Goal: Manage account settings

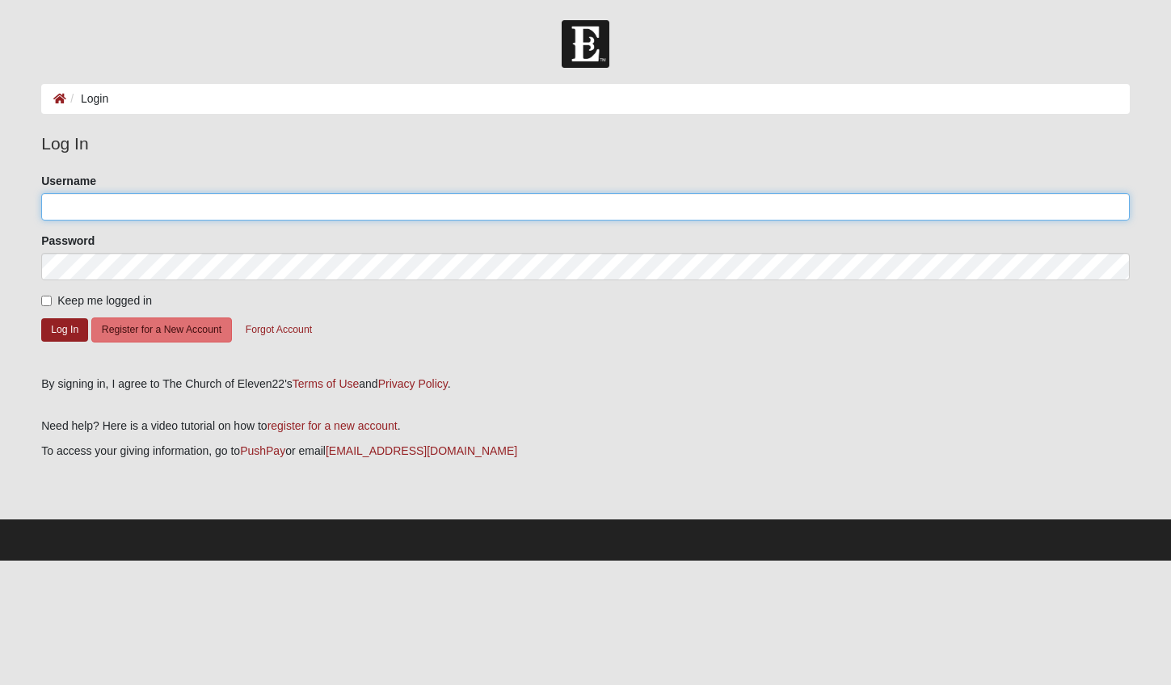
click at [148, 211] on input "Username" at bounding box center [585, 206] width 1089 height 27
type input "[EMAIL_ADDRESS][DOMAIN_NAME]"
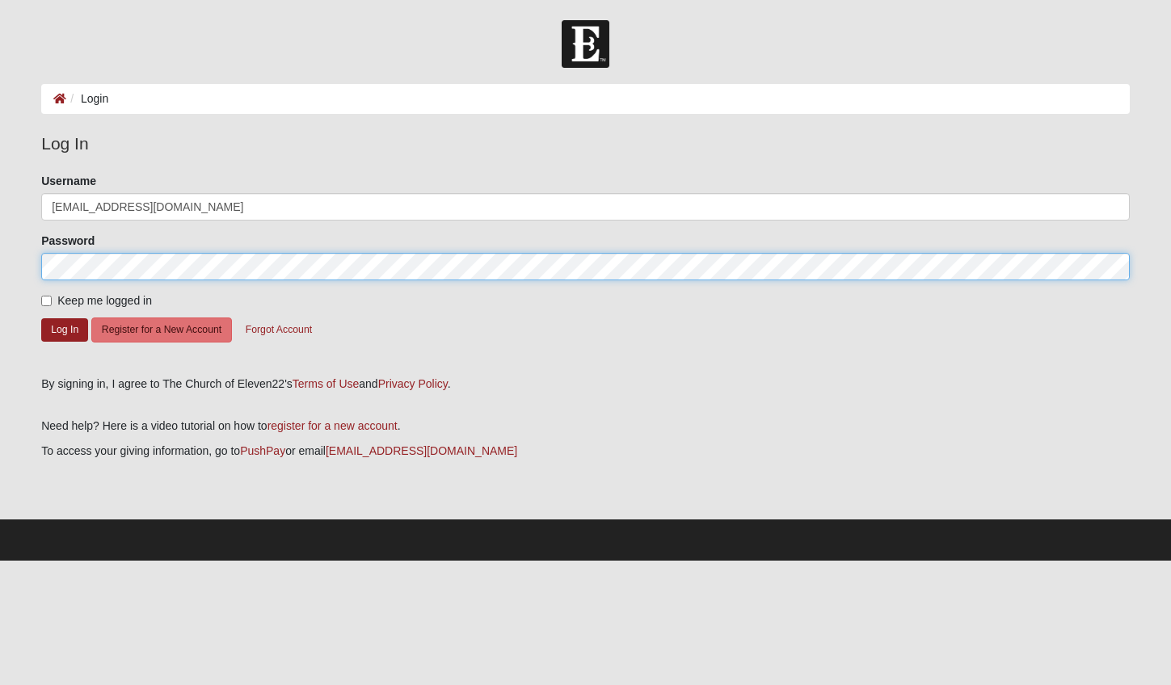
click at [41, 318] on button "Log In" at bounding box center [64, 329] width 47 height 23
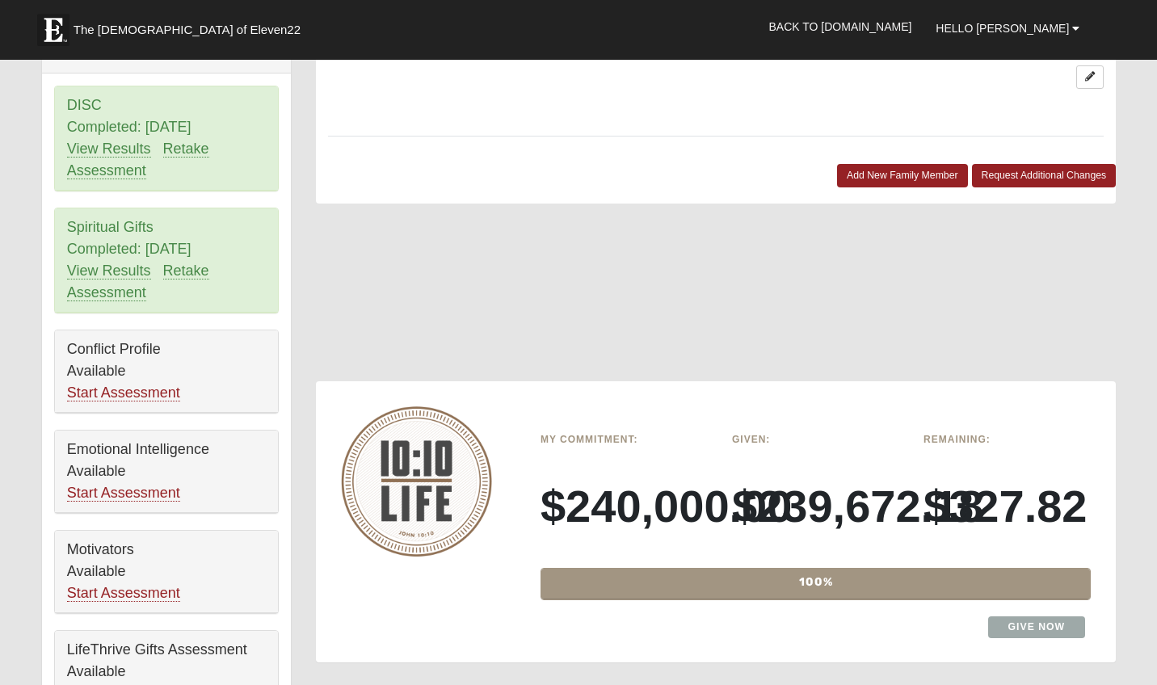
scroll to position [1217, 0]
click at [922, 489] on div "Remaining: $327.82" at bounding box center [1008, 492] width 192 height 130
click at [571, 434] on h6 "My Commitment:" at bounding box center [624, 439] width 167 height 11
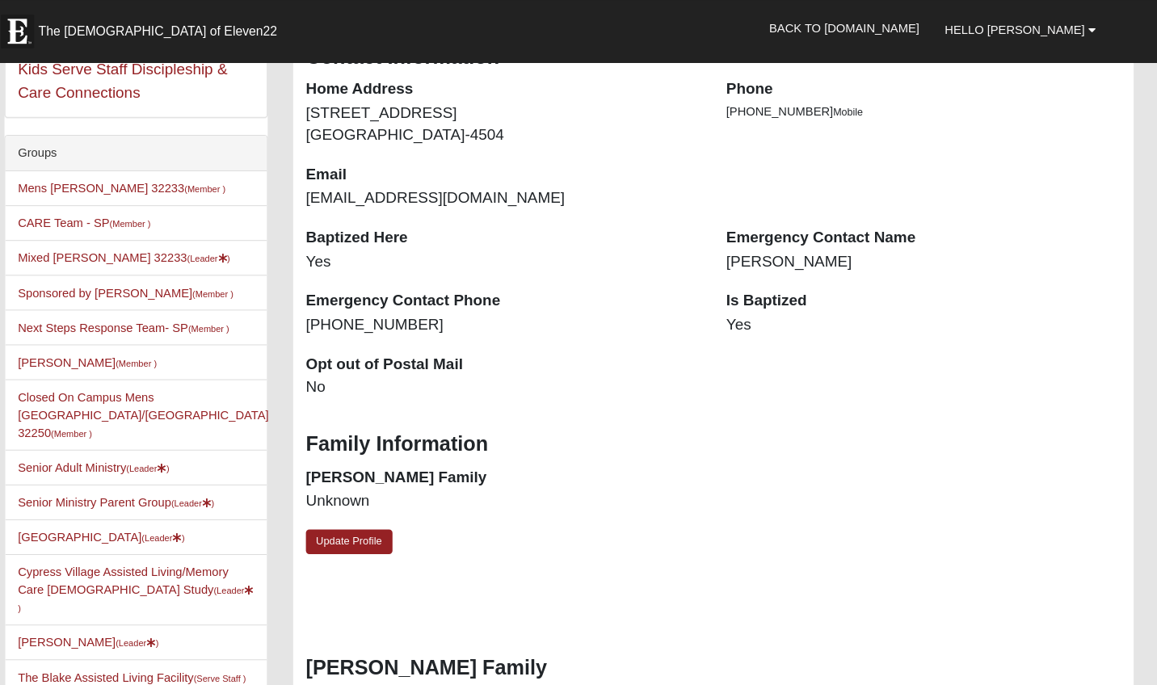
scroll to position [314, 0]
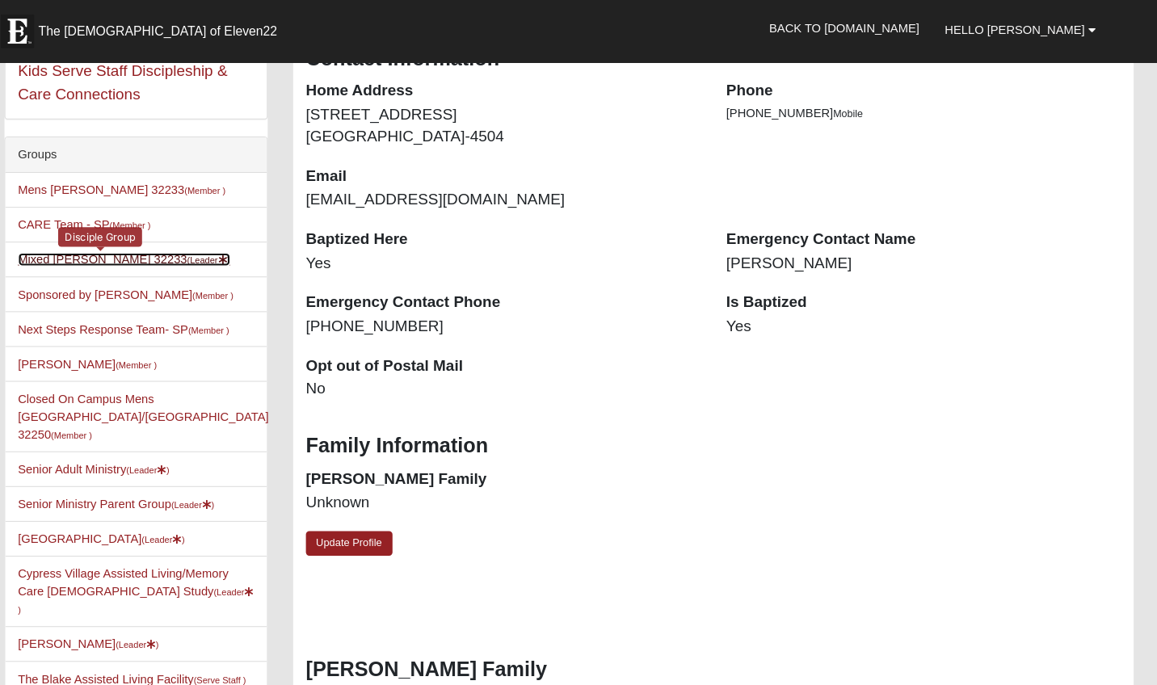
click at [139, 246] on link "Mixed [PERSON_NAME] 32233 (Leader )" at bounding box center [155, 247] width 202 height 13
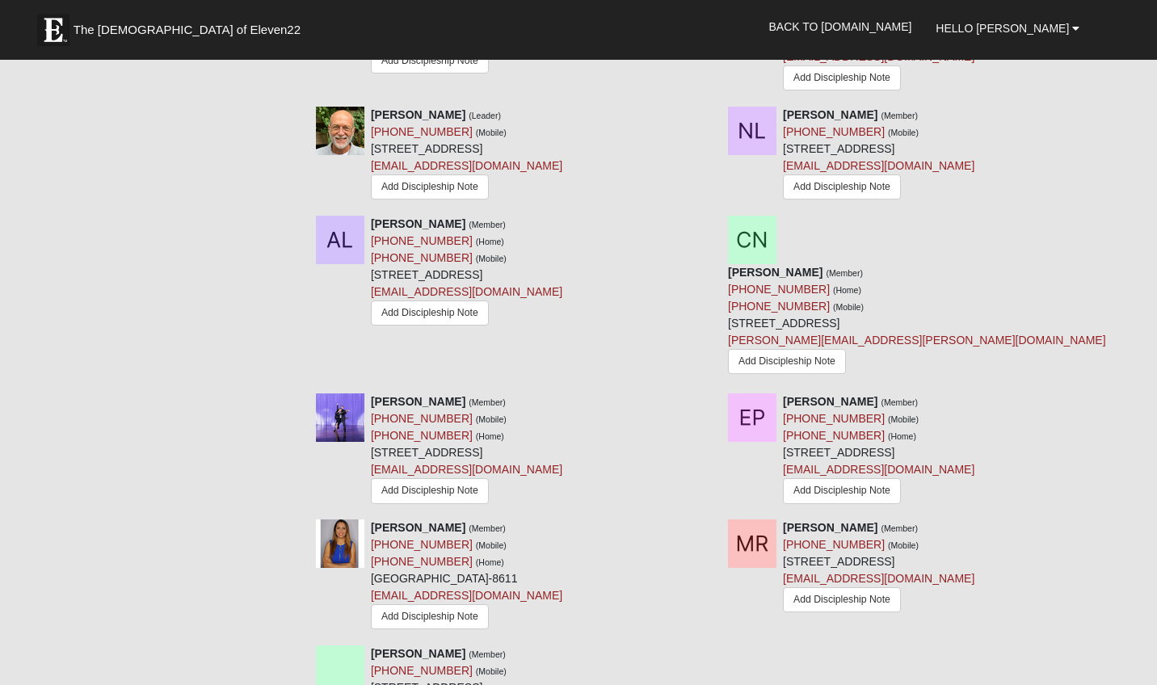
scroll to position [1846, 0]
click at [1122, 395] on icon at bounding box center [1122, 400] width 11 height 11
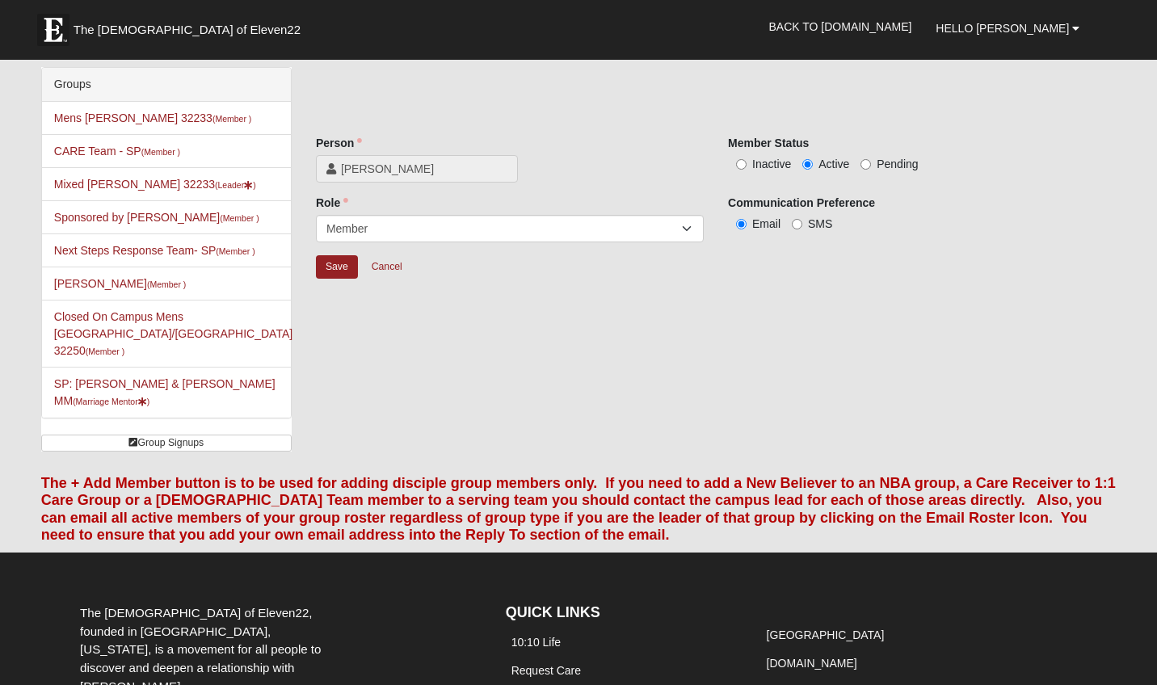
click at [749, 161] on label "Inactive" at bounding box center [759, 164] width 63 height 16
click at [747, 161] on input "Inactive" at bounding box center [741, 164] width 11 height 11
radio input "true"
click at [342, 262] on input "Save" at bounding box center [337, 266] width 42 height 23
